Goal: Task Accomplishment & Management: Complete application form

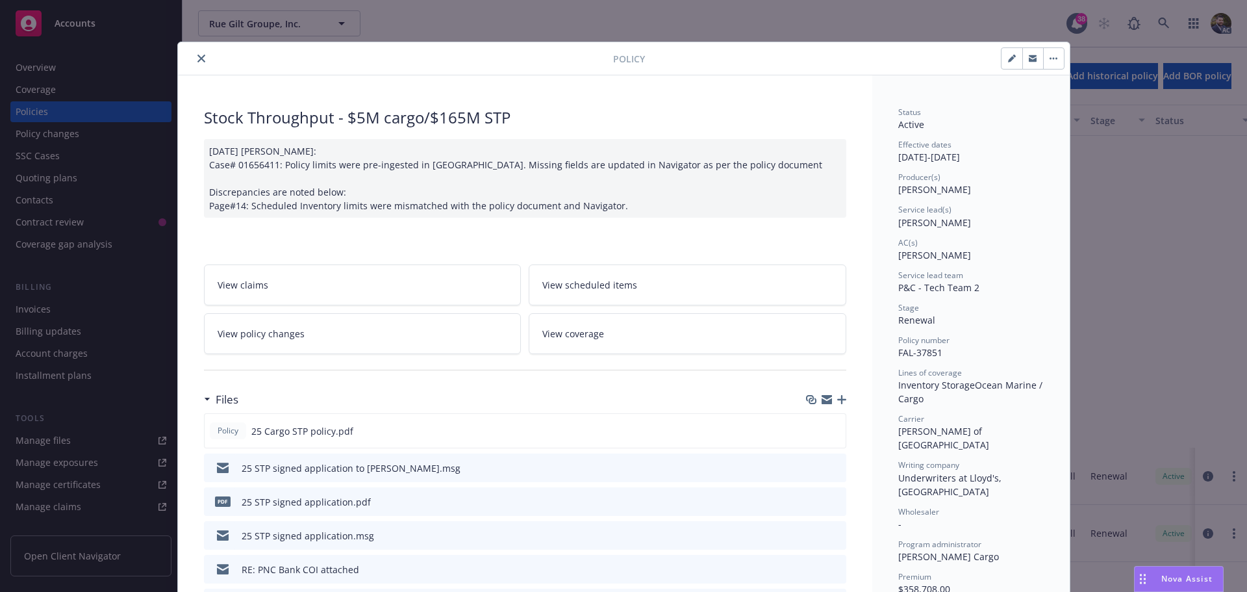
scroll to position [390, 0]
click at [198, 55] on icon "close" at bounding box center [202, 59] width 8 height 8
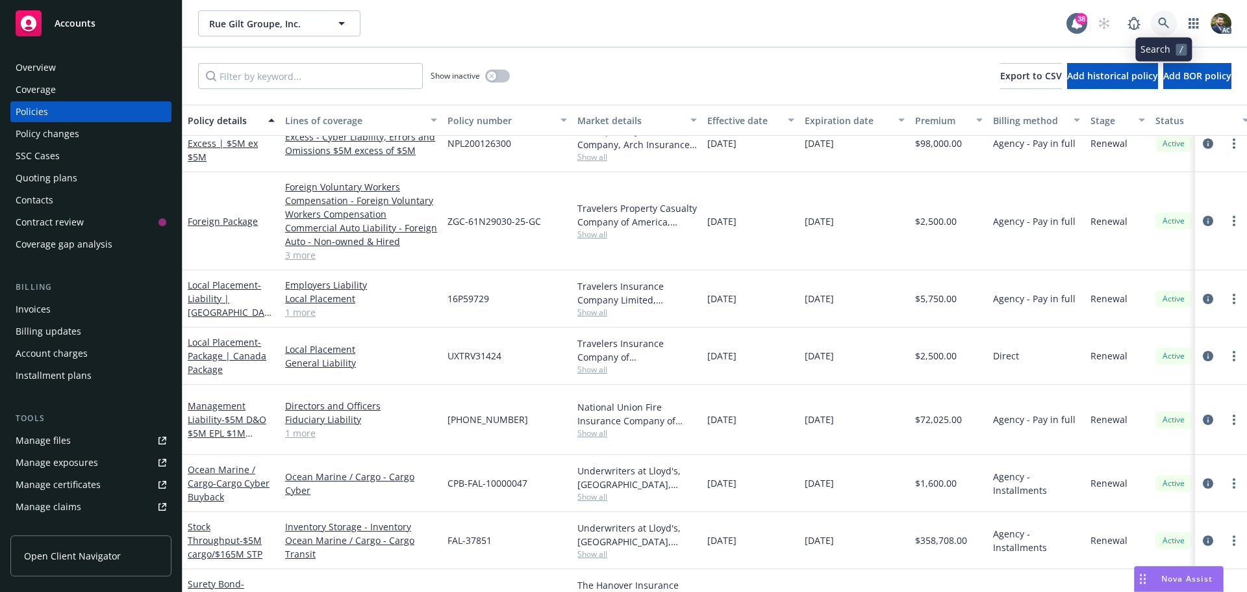
click at [1161, 19] on icon at bounding box center [1164, 24] width 12 height 12
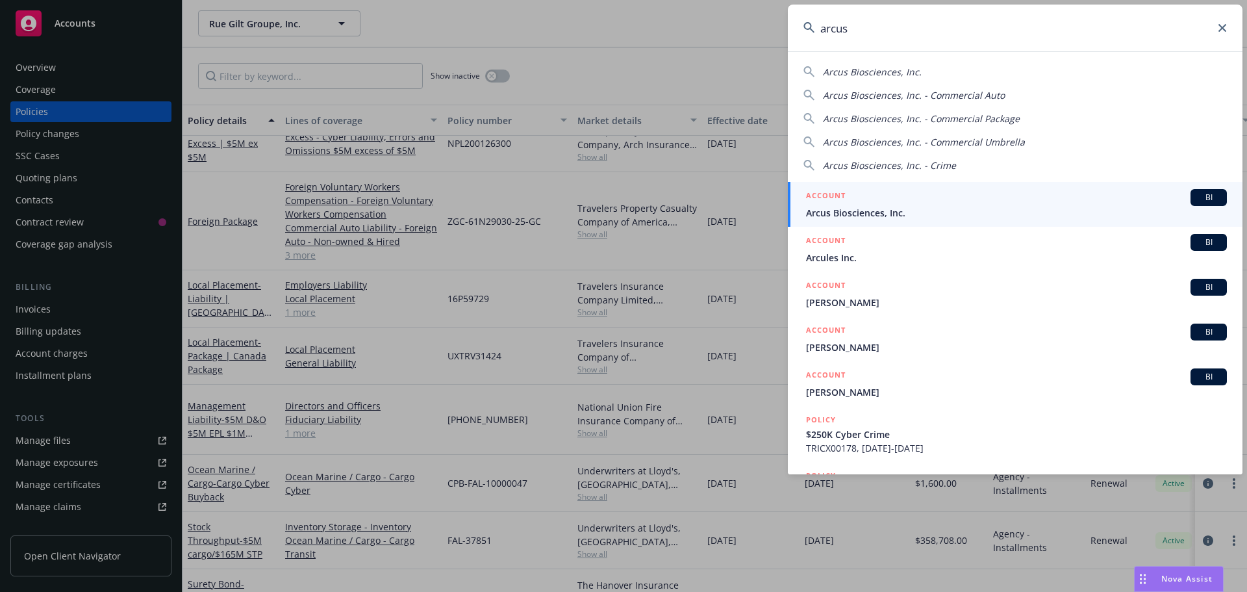
click at [882, 73] on span "Arcus Biosciences, Inc." at bounding box center [872, 72] width 99 height 12
type input "Arcus Biosciences, Inc."
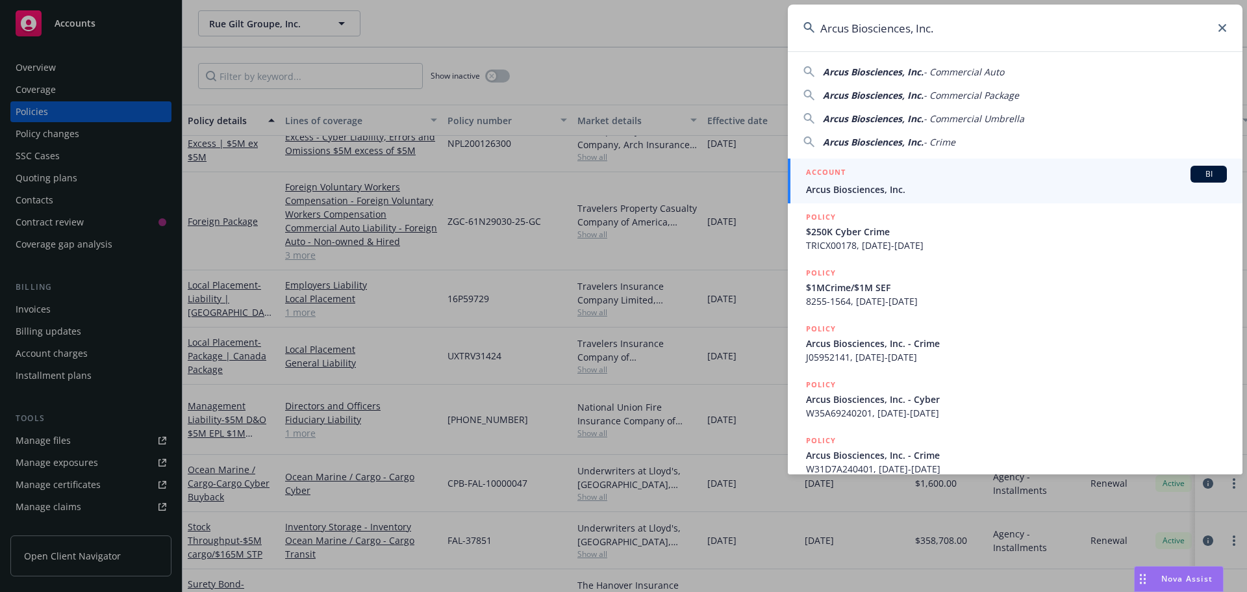
click at [910, 184] on span "Arcus Biosciences, Inc." at bounding box center [1016, 190] width 421 height 14
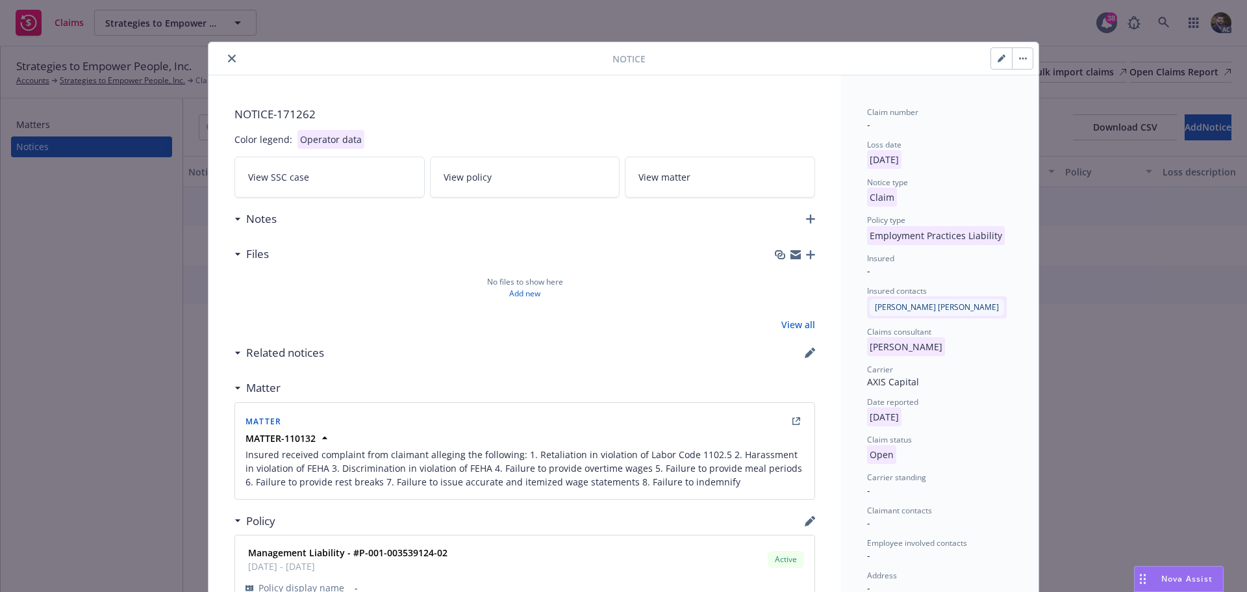
click at [995, 52] on button "button" at bounding box center [1001, 58] width 21 height 21
select select "EMPLOYMENT_PRACTICES_LIABILITY"
select select "open"
select select "CLAIM"
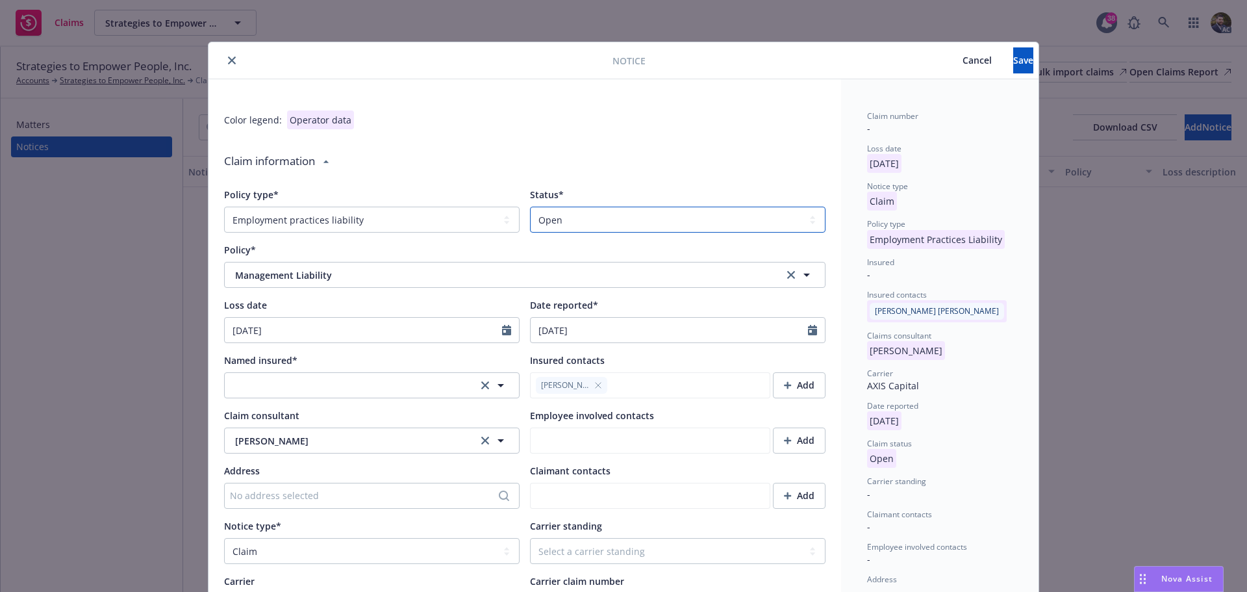
type textarea "x"
type textarea "Insured received complaint from claimant alleging the following: 1. Retaliation…"
click at [559, 218] on select "Select a status Closed Open" at bounding box center [678, 220] width 296 height 26
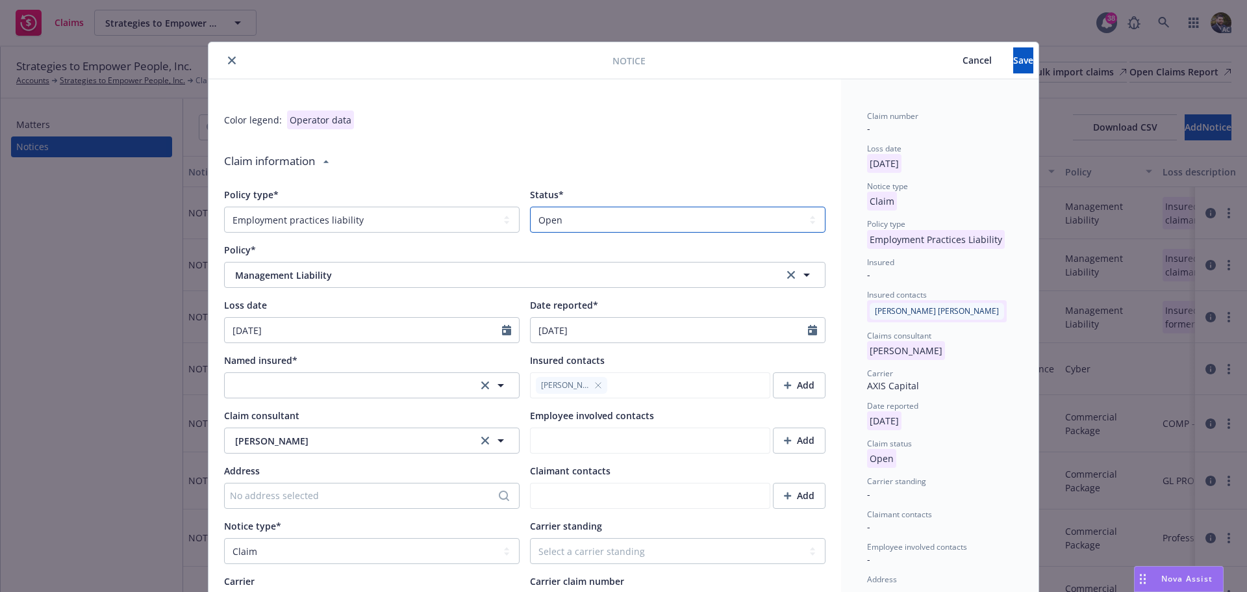
type textarea "x"
type textarea "Insured received complaint from claimant alleging the following: 1. Retaliation…"
click at [559, 218] on select "Select a status Closed Open" at bounding box center [678, 220] width 296 height 26
click at [389, 376] on button "button" at bounding box center [372, 385] width 296 height 26
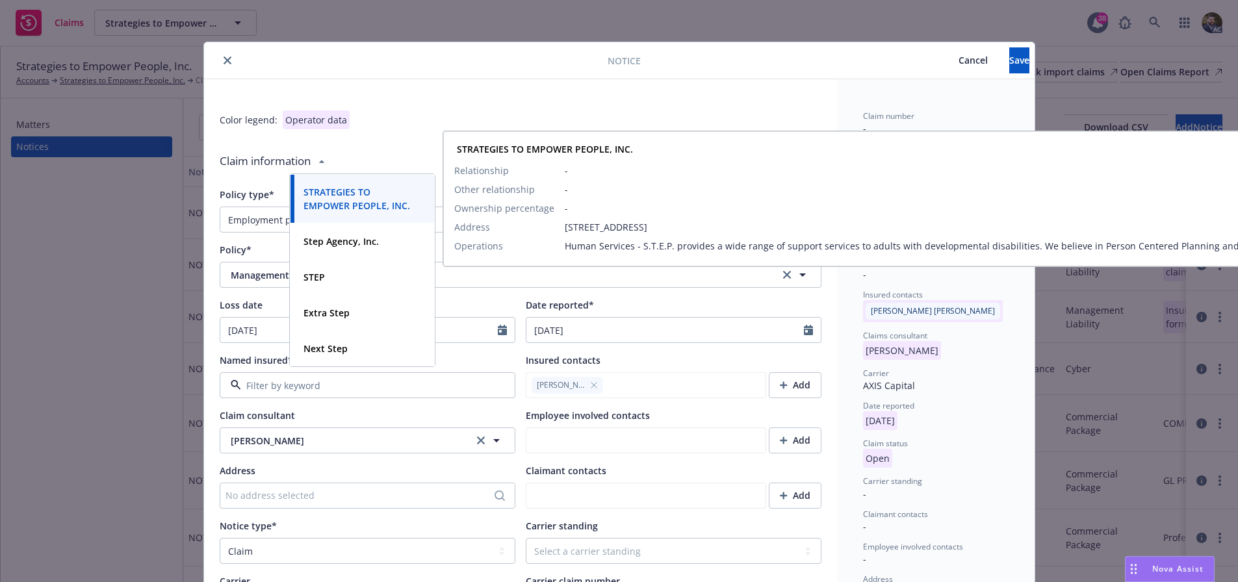
click at [363, 193] on strong "STRATEGIES TO EMPOWER PEOPLE, INC." at bounding box center [356, 199] width 107 height 26
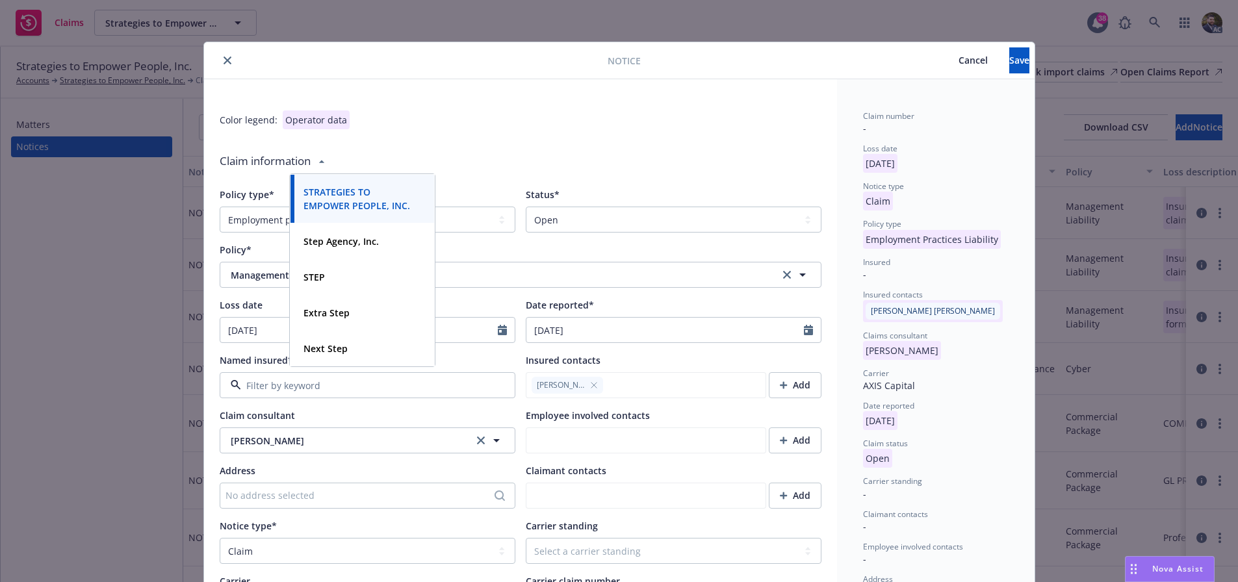
type textarea "x"
type textarea "Insured received complaint from claimant alleging the following: 1. Retaliation…"
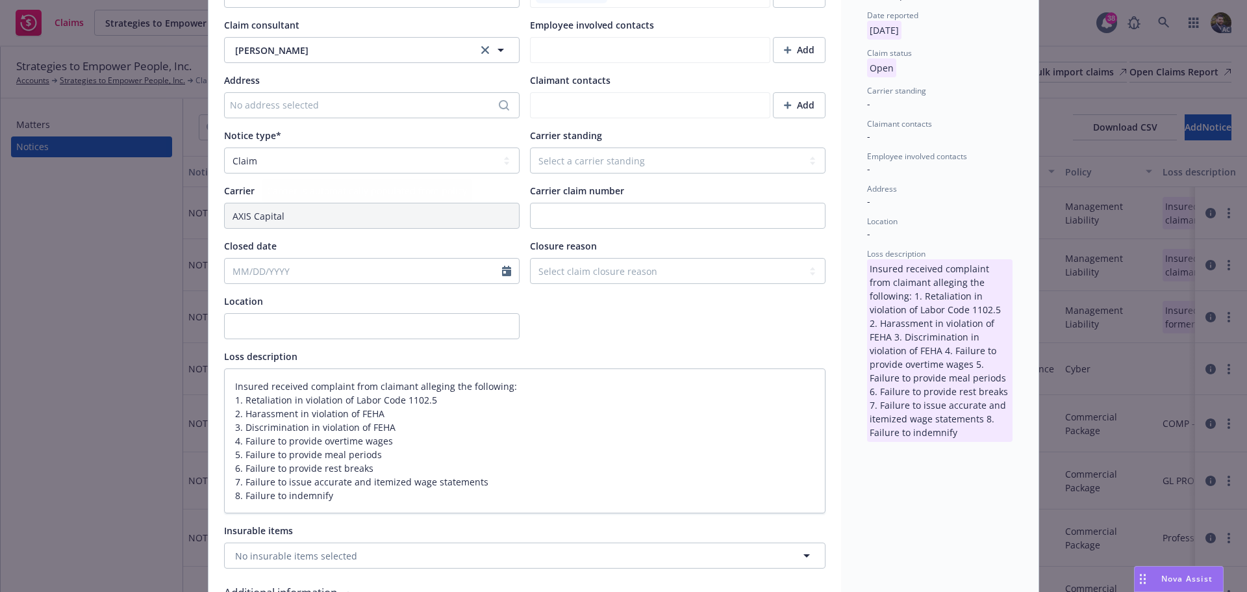
scroll to position [390, 0]
click at [585, 162] on select "Select a carrier standing Closed Not submitted Open Reopened Subrogated Withdra…" at bounding box center [678, 161] width 296 height 26
click at [593, 161] on select "Select a carrier standing Closed Not submitted Open Reopened Subrogated Withdra…" at bounding box center [678, 161] width 296 height 26
click at [606, 221] on input "Carrier claim number" at bounding box center [678, 216] width 296 height 26
paste input "C-004-003539124"
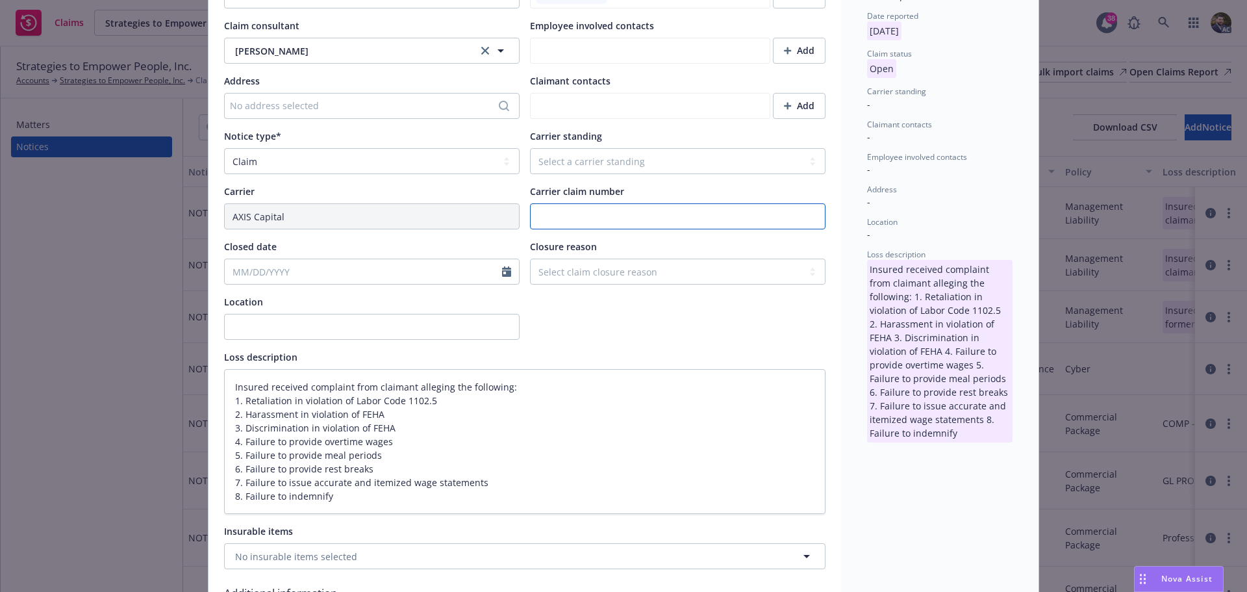
type textarea "x"
type input "C-004-003539124"
type textarea "Insured received complaint from claimant alleging the following: 1. Retaliation…"
type input "C-004-003539124"
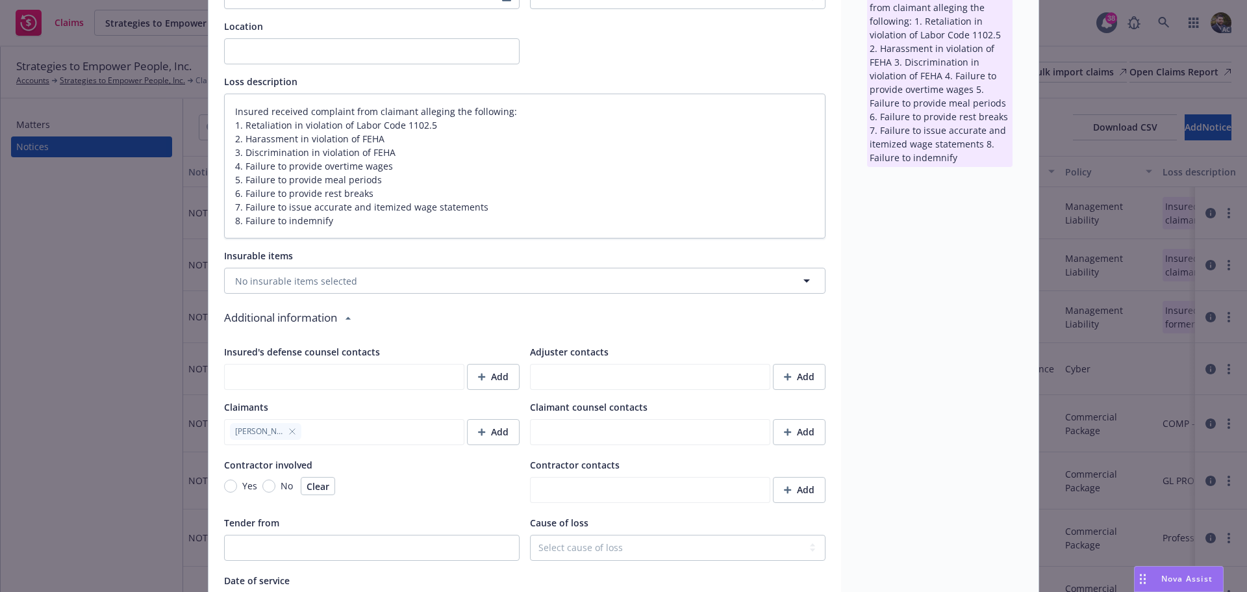
scroll to position [715, 0]
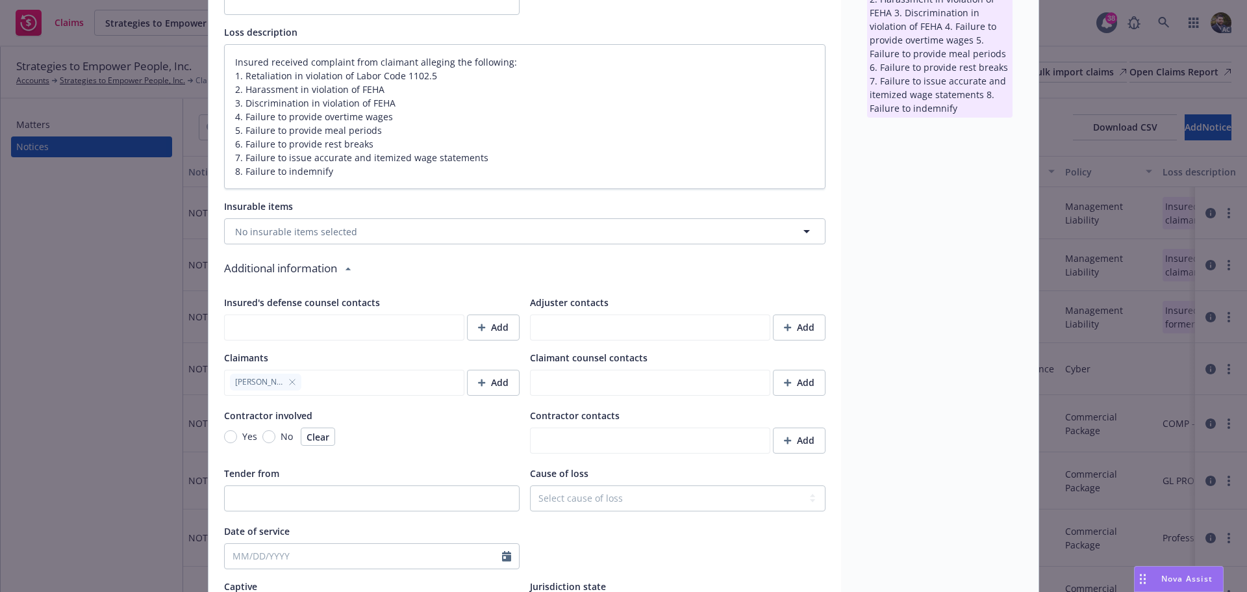
drag, startPoint x: 596, startPoint y: 329, endPoint x: 604, endPoint y: 329, distance: 7.2
click at [596, 329] on div at bounding box center [650, 327] width 240 height 26
click at [773, 327] on button "Add" at bounding box center [799, 327] width 53 height 26
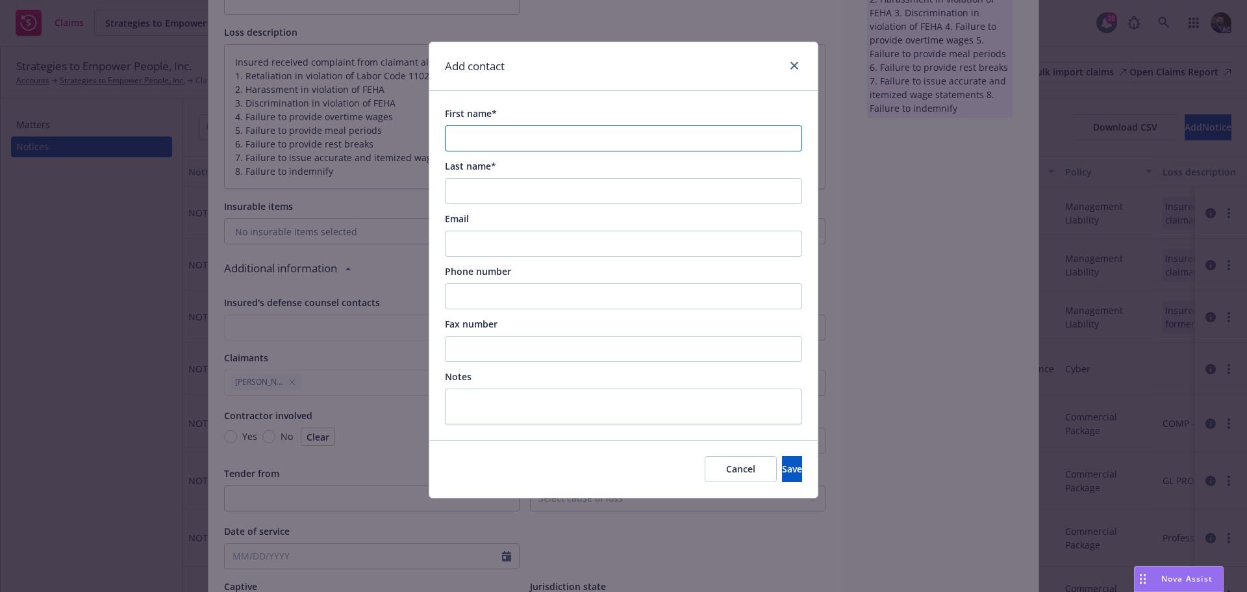
click at [479, 142] on input "First name*" at bounding box center [623, 138] width 357 height 26
paste input "[PERSON_NAME]"
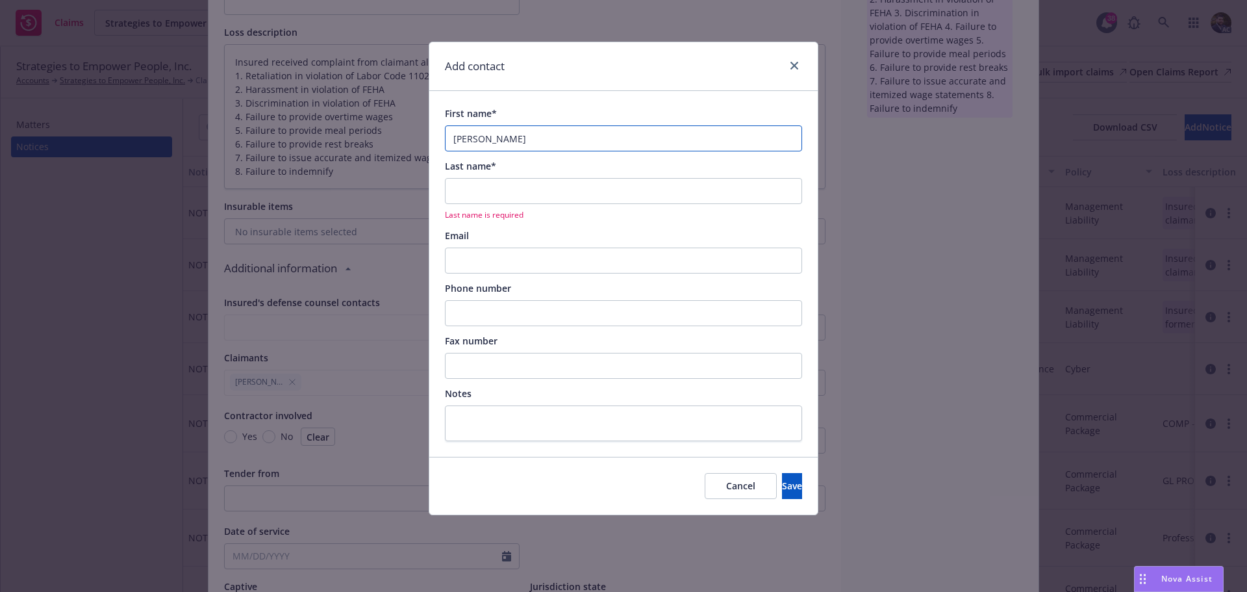
drag, startPoint x: 496, startPoint y: 140, endPoint x: 654, endPoint y: 124, distance: 158.1
click at [634, 128] on input "[PERSON_NAME]" at bounding box center [623, 138] width 357 height 26
type input "[PERSON_NAME]"
paste input "[PERSON_NAME]"
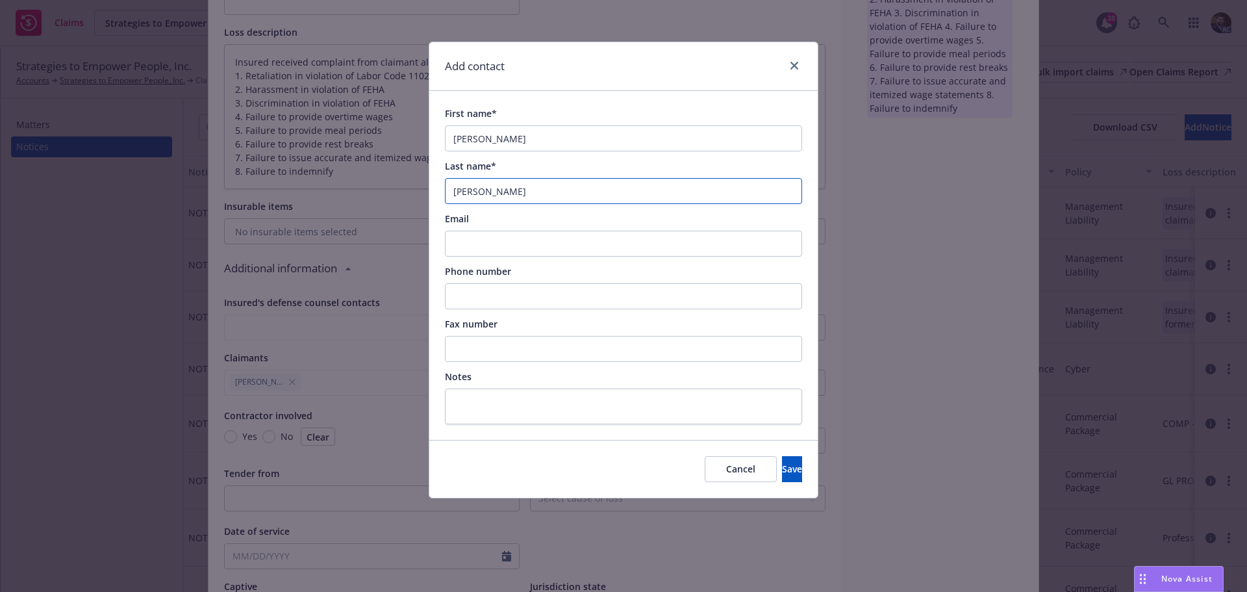
type input "[PERSON_NAME]"
click at [457, 246] on input "Email" at bounding box center [623, 244] width 357 height 26
paste input "[EMAIL_ADDRESS][PERSON_NAME][DOMAIN_NAME]"
type input "[EMAIL_ADDRESS][PERSON_NAME][DOMAIN_NAME]"
drag, startPoint x: 483, startPoint y: 294, endPoint x: 463, endPoint y: 296, distance: 20.2
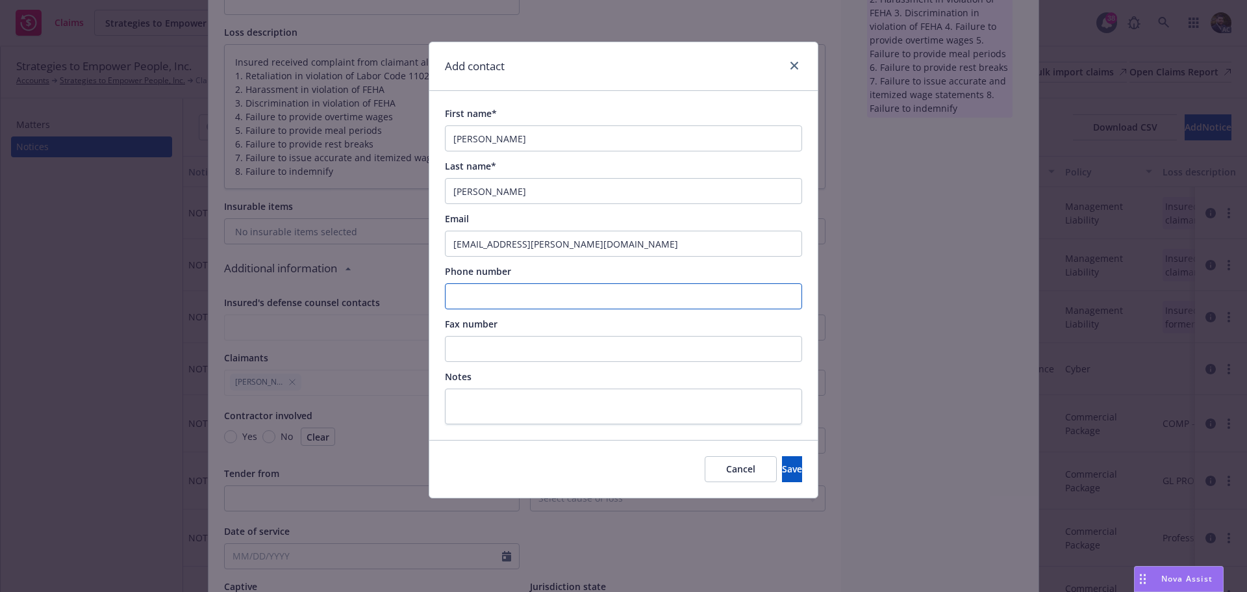
click at [483, 294] on input "Phone number" at bounding box center [623, 296] width 357 height 26
paste input "[PHONE_NUMBER]"
type input "[PHONE_NUMBER]"
click at [782, 472] on button "Save" at bounding box center [792, 469] width 20 height 26
type textarea "x"
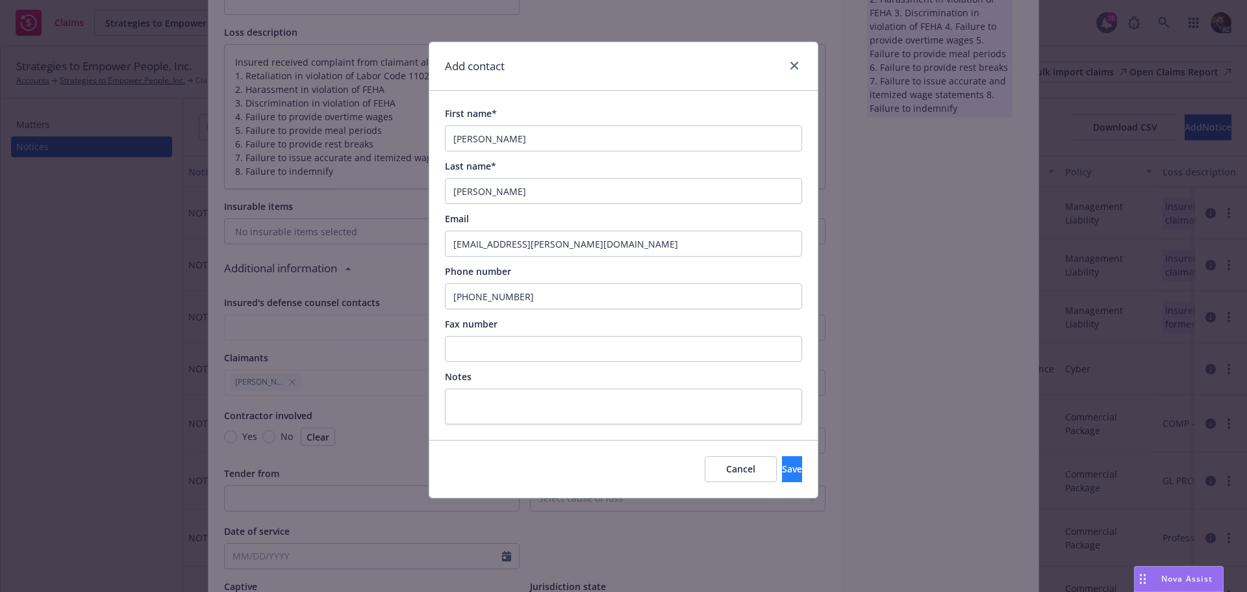
type textarea "Insured received complaint from claimant alleging the following: 1. Retaliation…"
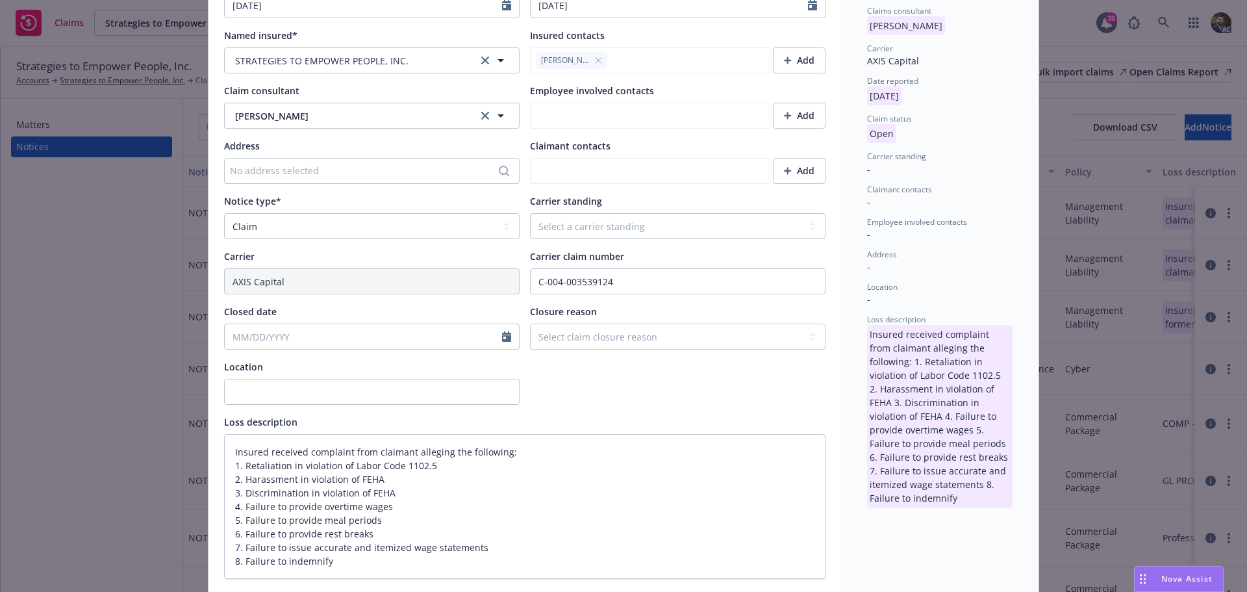
scroll to position [0, 0]
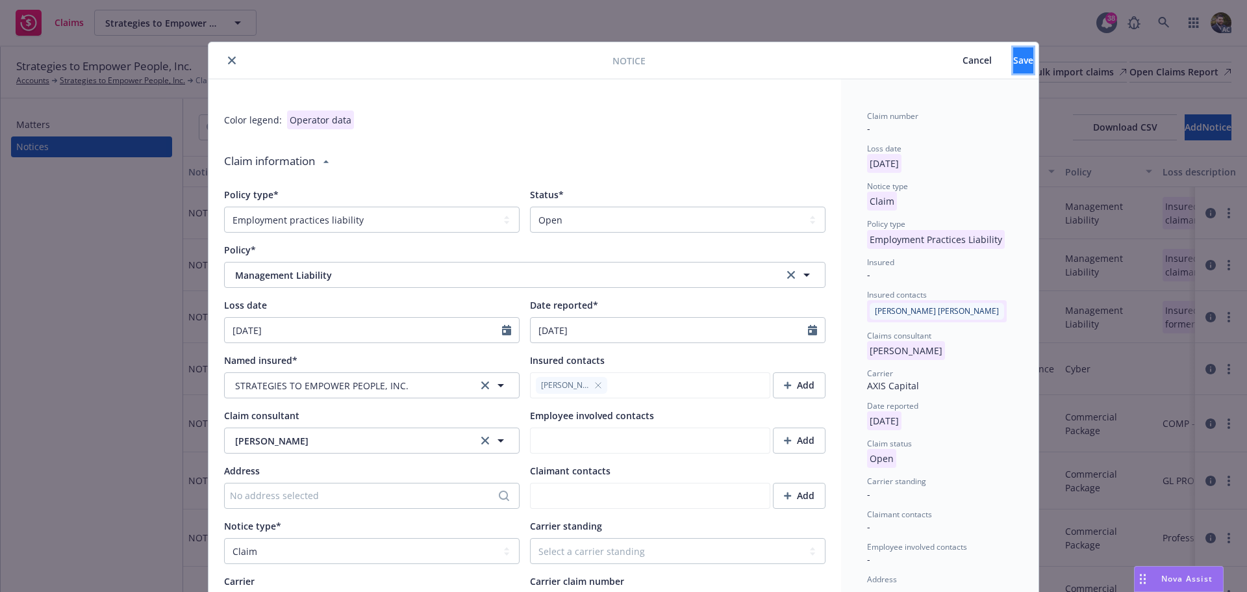
click at [1014, 65] on span "Save" at bounding box center [1024, 60] width 20 height 12
type textarea "x"
type textarea "Insured received complaint from claimant alleging the following: 1. Retaliation…"
type textarea "x"
type textarea "Insured received complaint from claimant alleging the following: 1. Retaliation…"
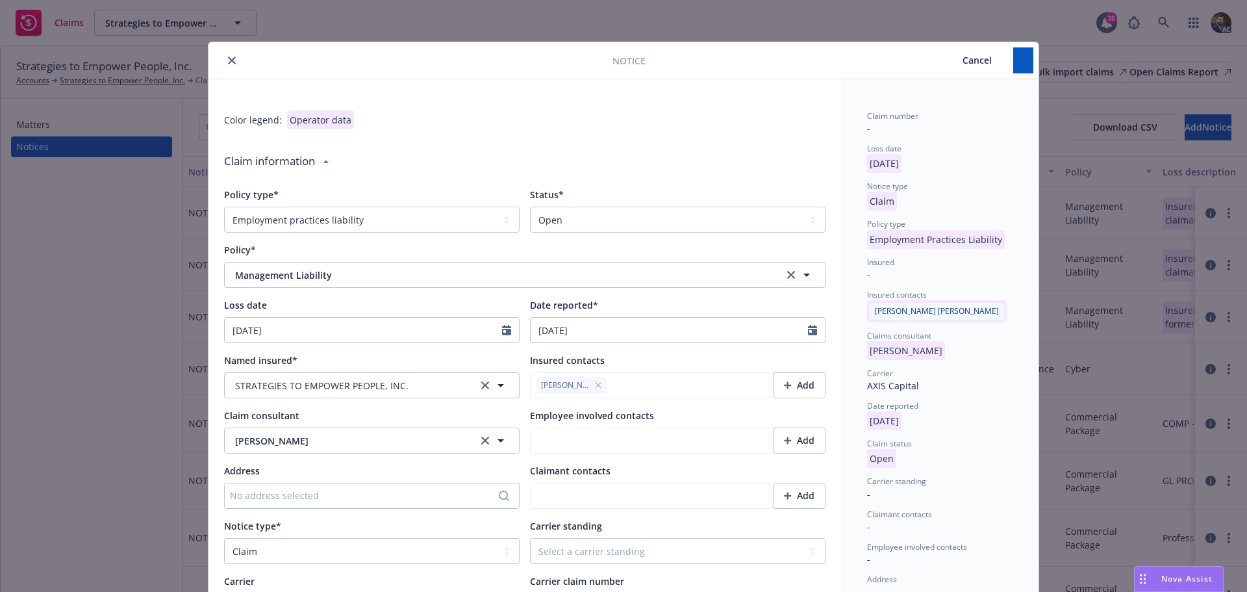
type textarea "x"
type textarea "Insured received complaint from claimant alleging the following: 1. Retaliation…"
type textarea "x"
type textarea "Insured received complaint from claimant alleging the following: 1. Retaliation…"
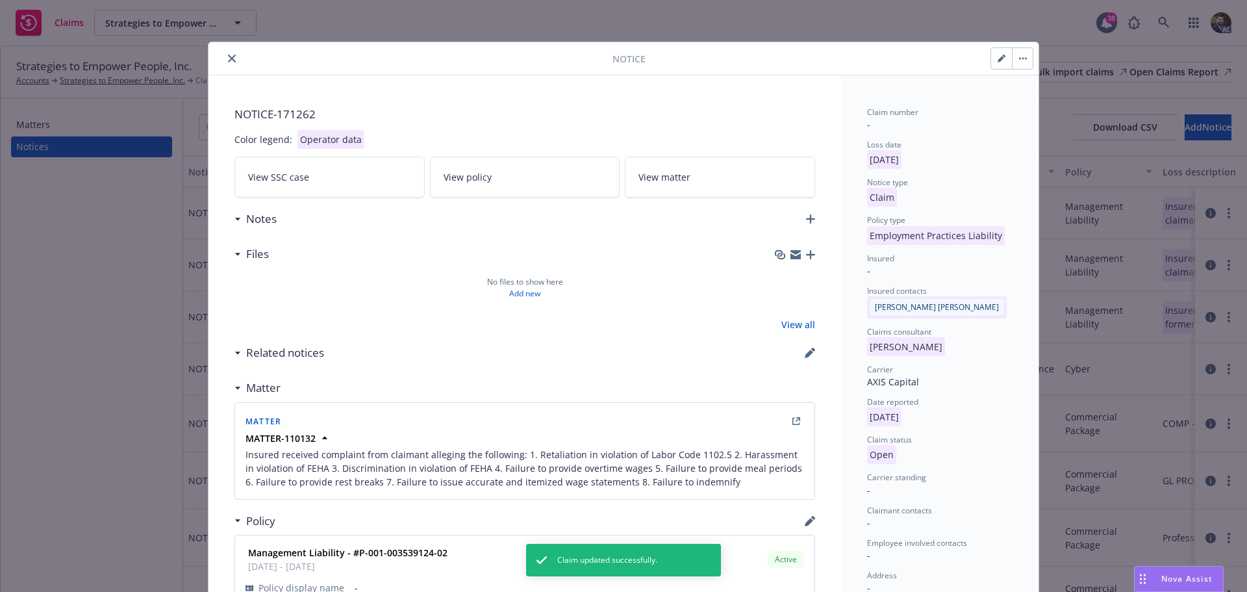
type textarea "x"
